Goal: Information Seeking & Learning: Learn about a topic

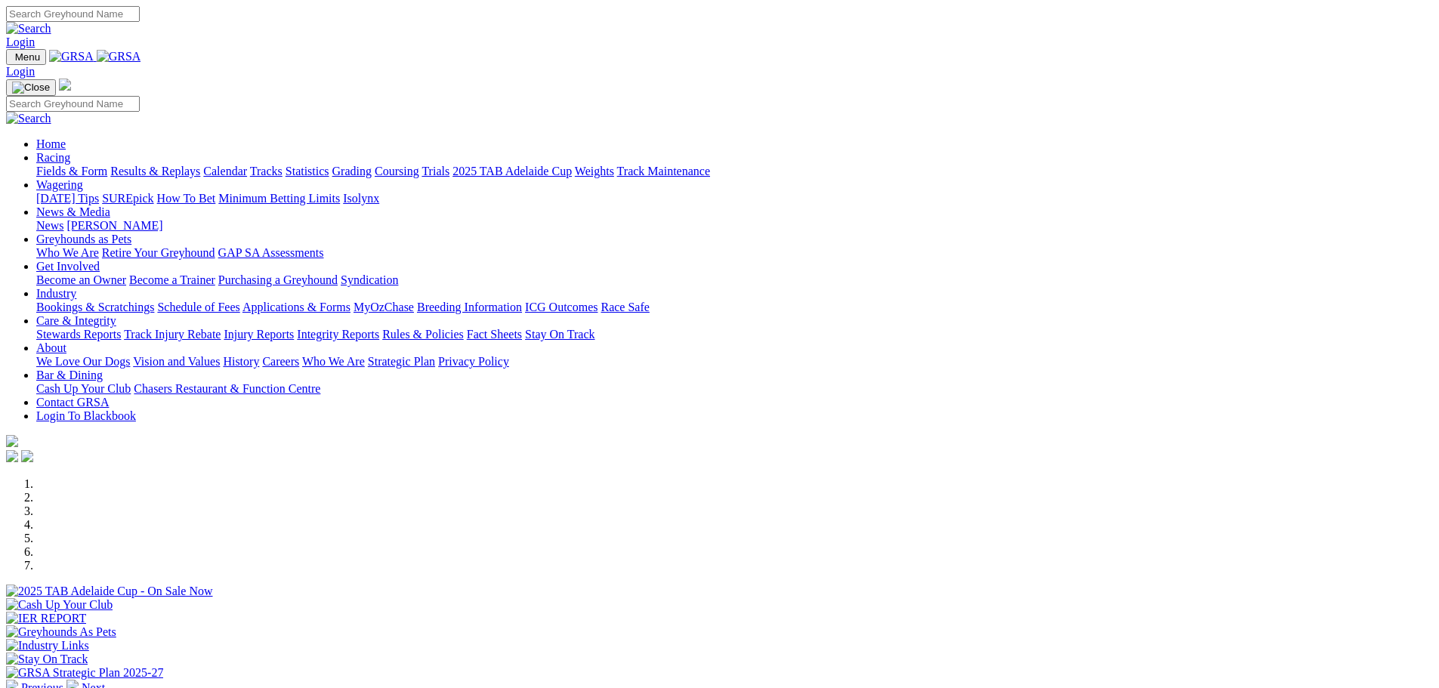
click at [70, 151] on link "Racing" at bounding box center [53, 157] width 34 height 13
click at [247, 165] on link "Calendar" at bounding box center [225, 171] width 44 height 13
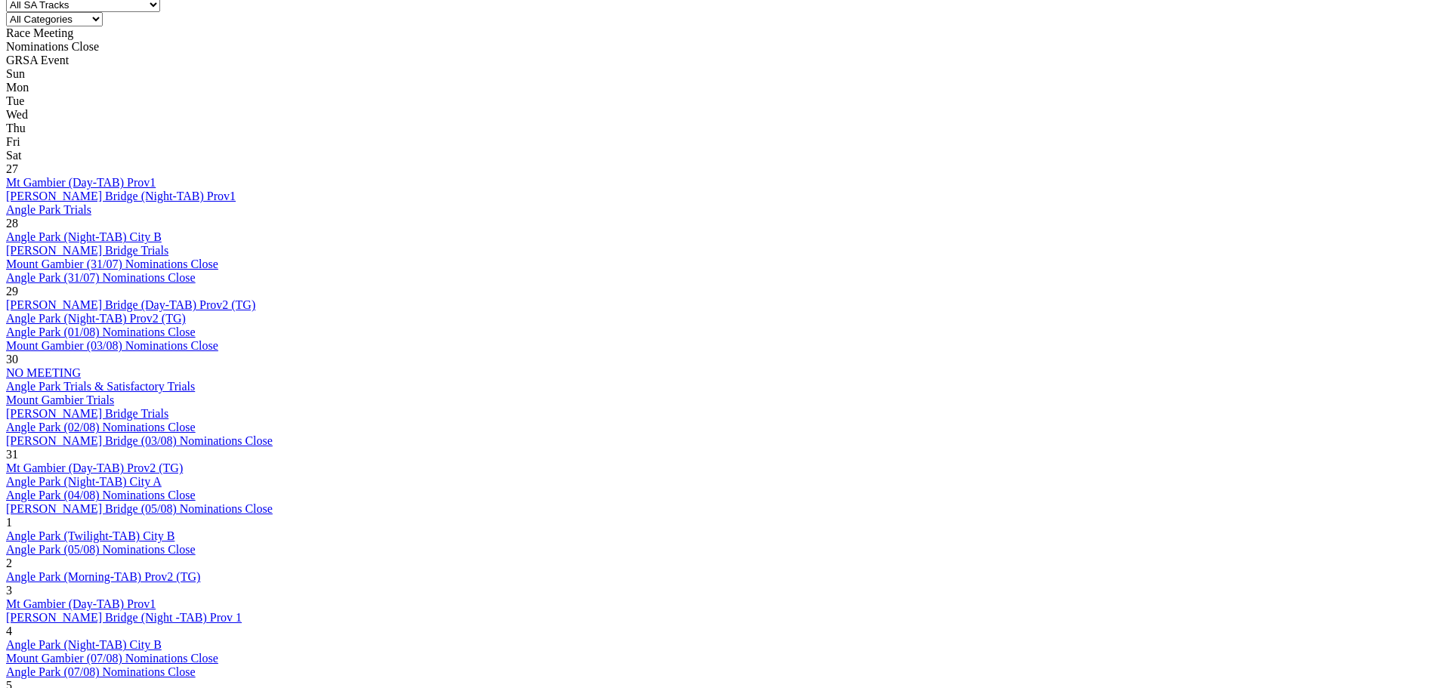
scroll to position [731, 0]
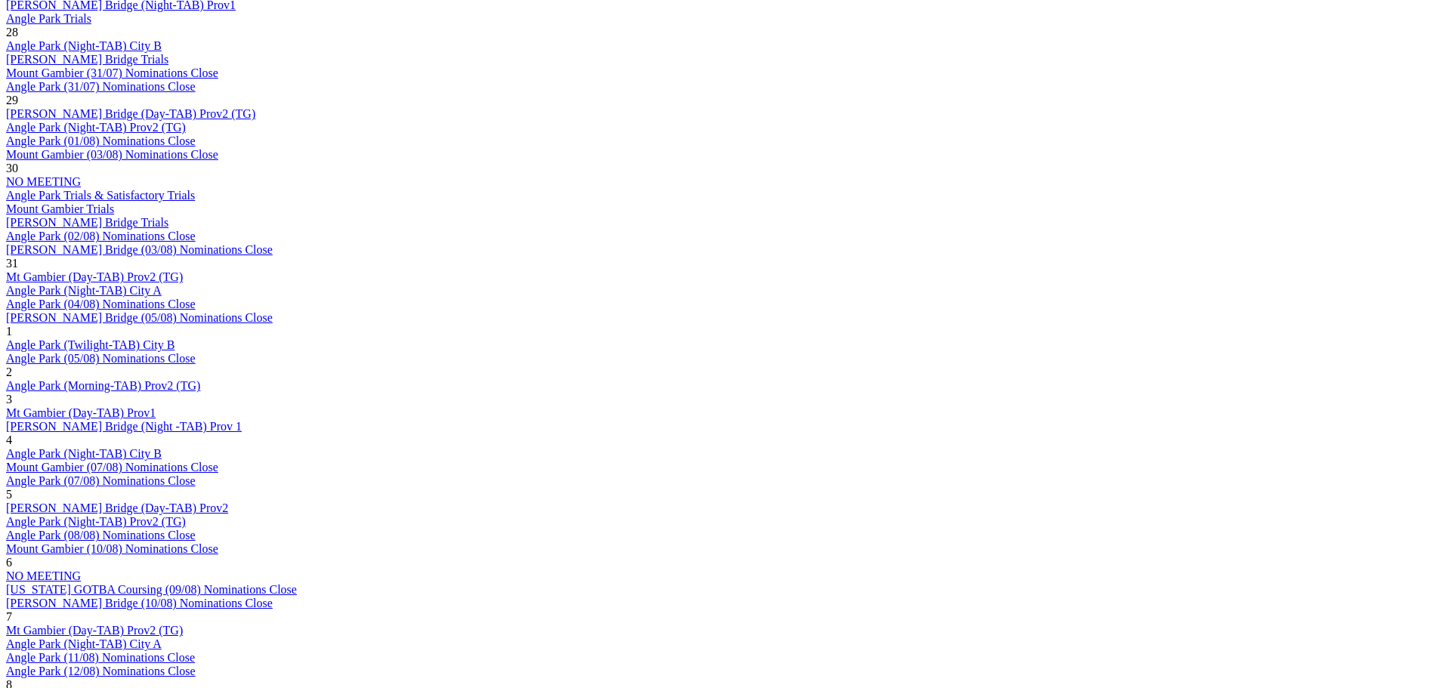
scroll to position [882, 0]
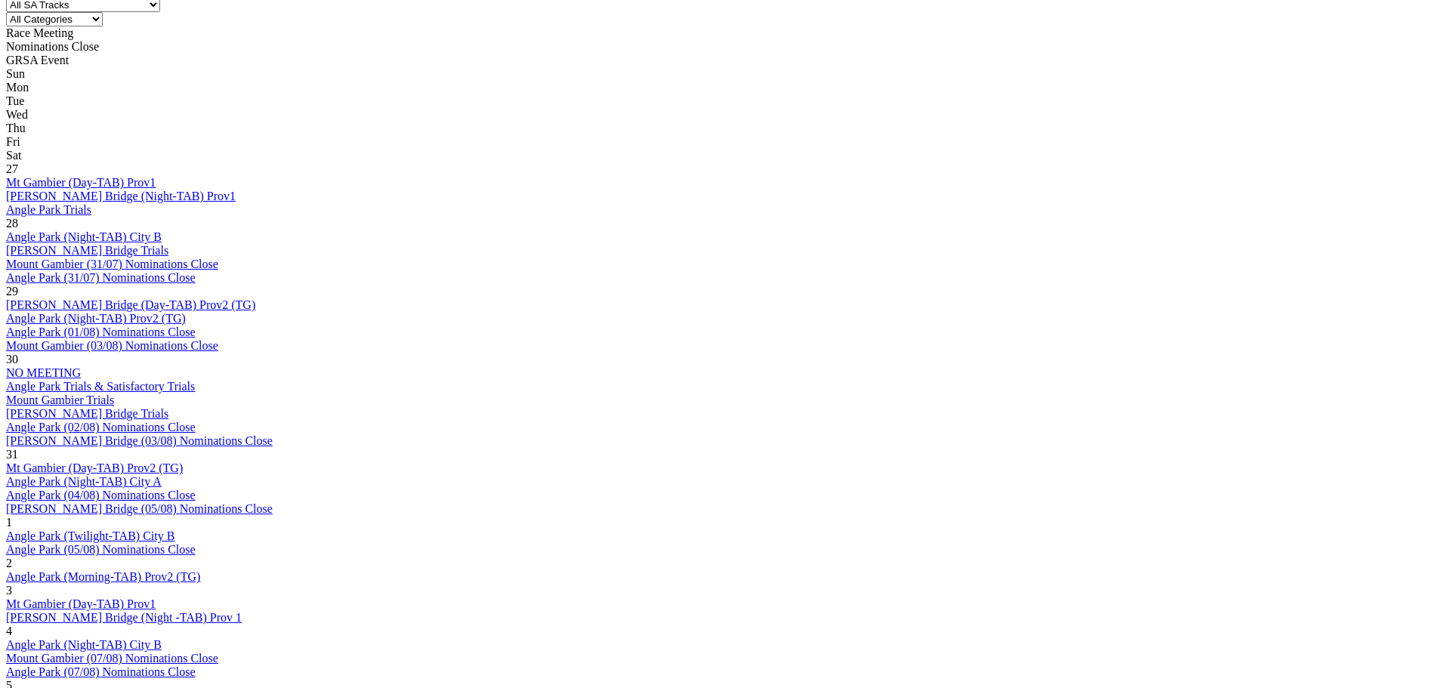
scroll to position [693, 0]
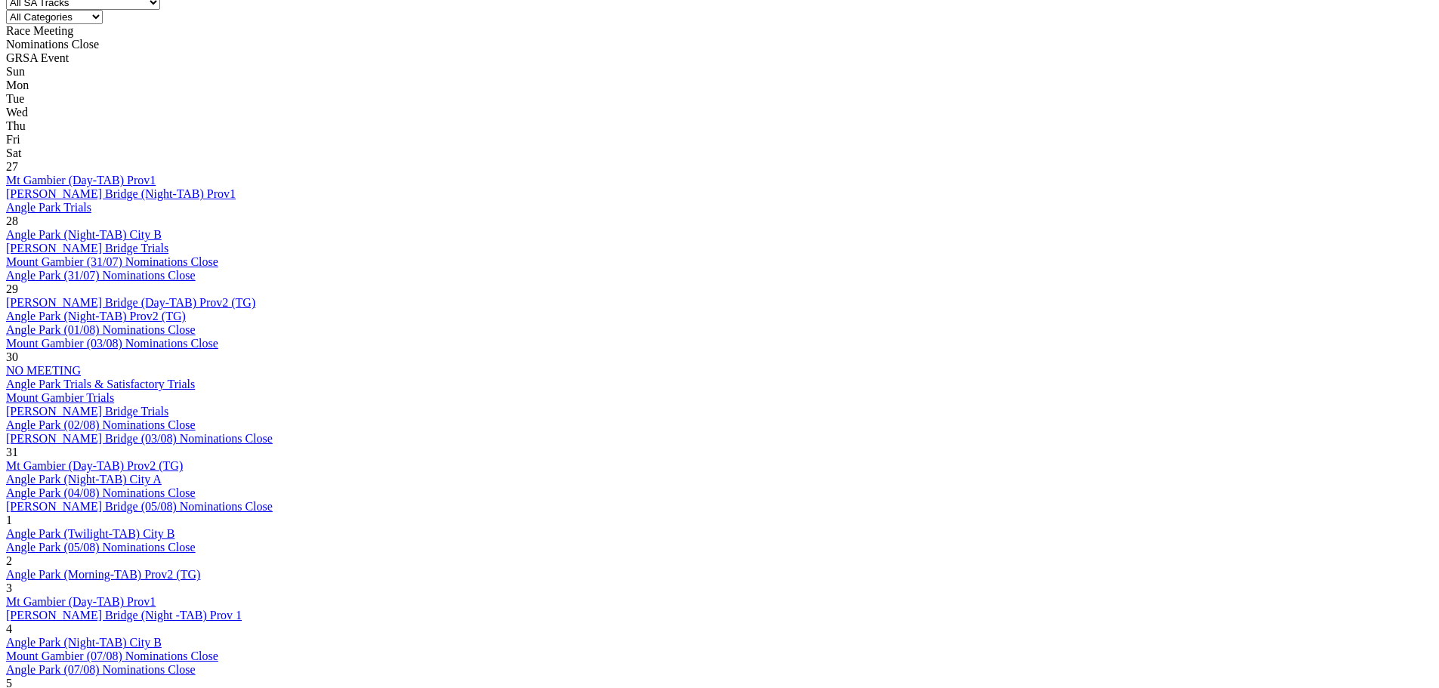
scroll to position [682, 0]
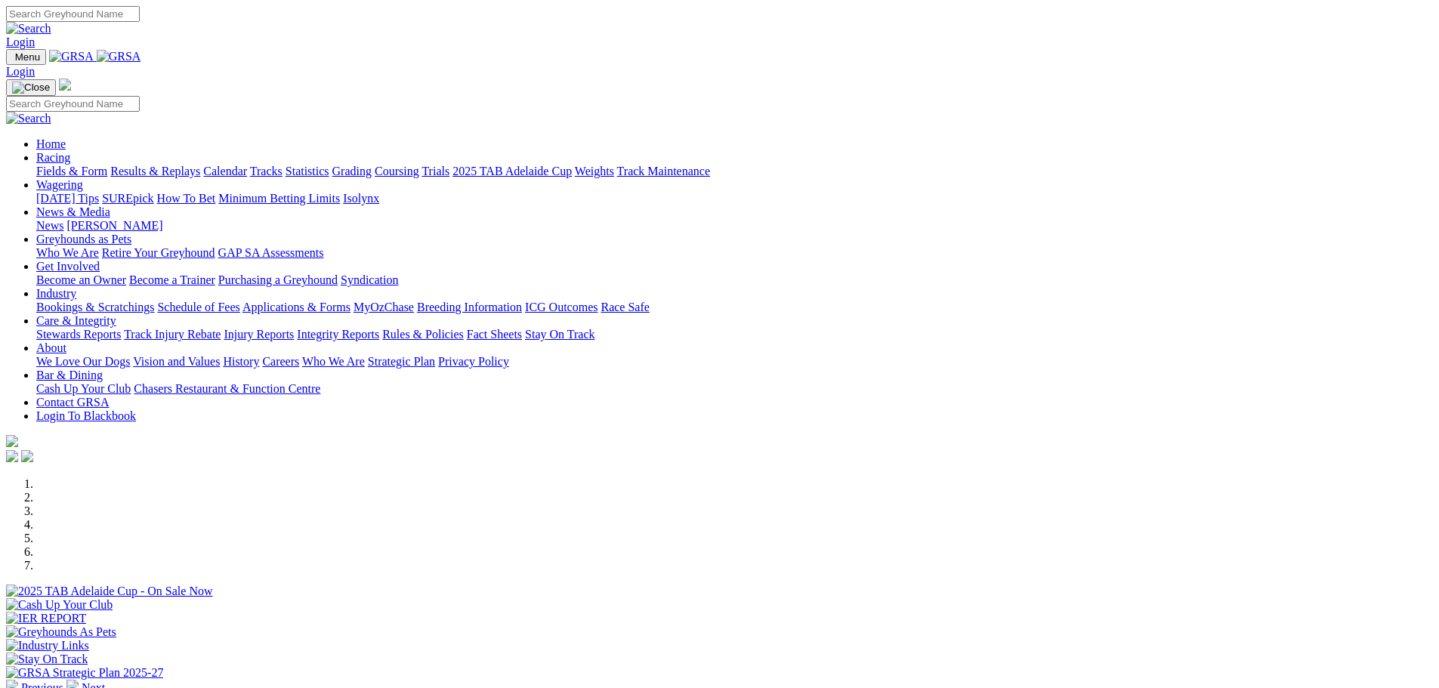
click at [110, 206] on link "News & Media" at bounding box center [73, 212] width 74 height 13
click at [79, 680] on img at bounding box center [72, 686] width 12 height 12
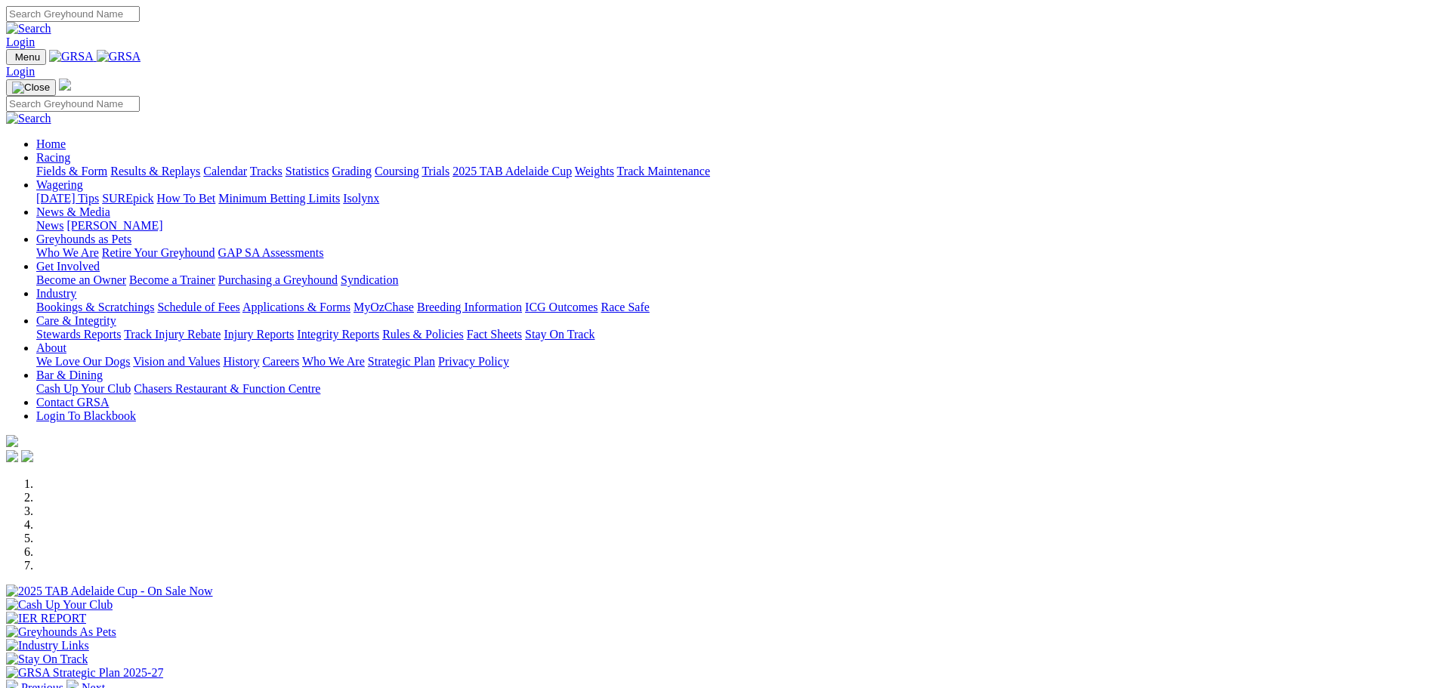
click at [79, 680] on img at bounding box center [72, 686] width 12 height 12
